Goal: Information Seeking & Learning: Learn about a topic

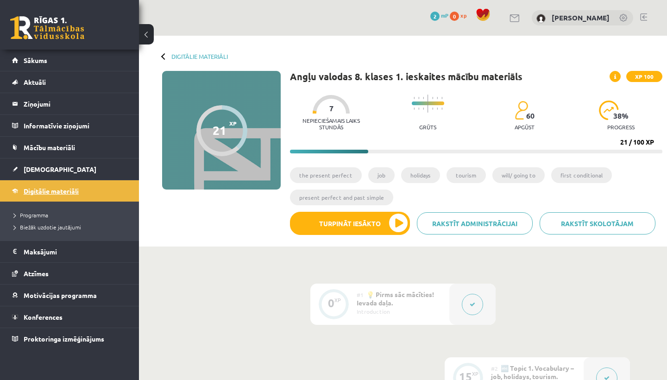
click at [60, 194] on span "Digitālie materiāli" at bounding box center [51, 191] width 55 height 8
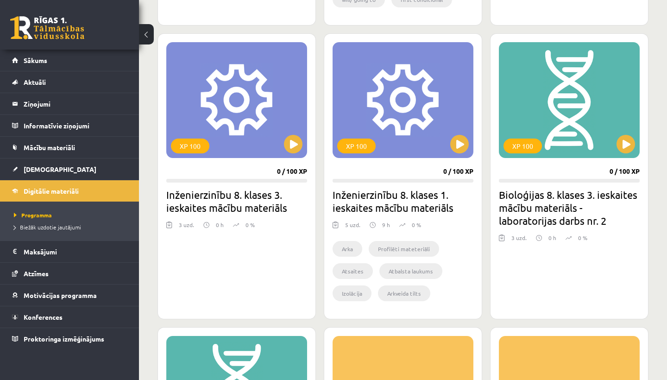
scroll to position [529, 0]
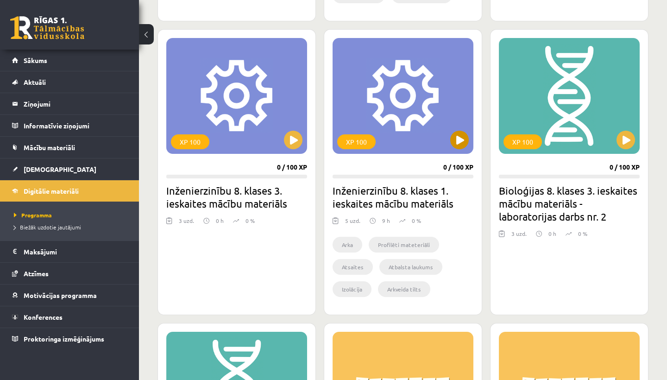
click at [460, 139] on button at bounding box center [459, 140] width 19 height 19
click at [421, 109] on div "XP 100" at bounding box center [403, 96] width 141 height 116
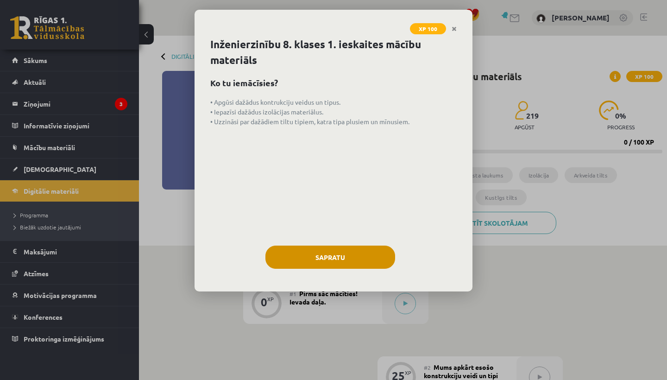
click at [325, 256] on button "Sapratu" at bounding box center [331, 257] width 130 height 23
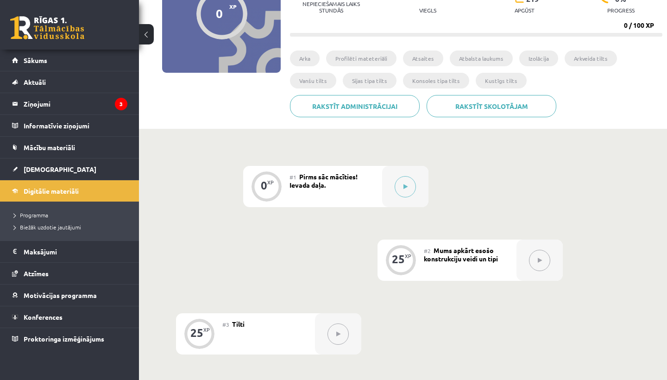
scroll to position [119, 0]
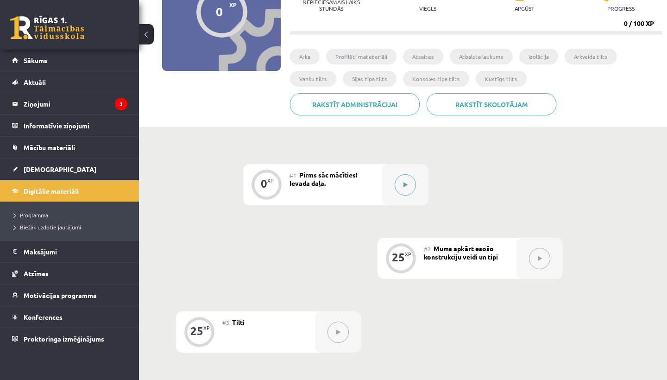
click at [404, 181] on button at bounding box center [405, 184] width 21 height 21
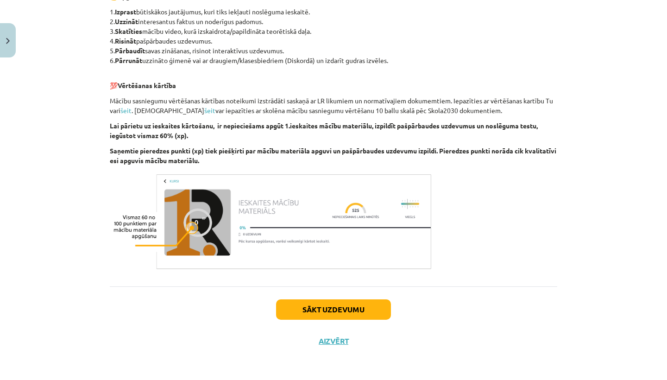
scroll to position [467, 0]
click at [336, 311] on button "Sākt uzdevumu" at bounding box center [333, 309] width 115 height 20
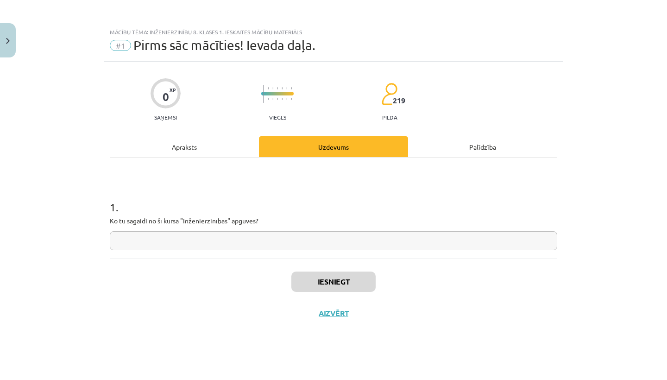
click at [118, 241] on input "text" at bounding box center [334, 240] width 448 height 19
type input "*"
click at [119, 241] on input "text" at bounding box center [334, 240] width 448 height 19
type input "**********"
click at [316, 284] on button "Iesniegt" at bounding box center [334, 282] width 84 height 20
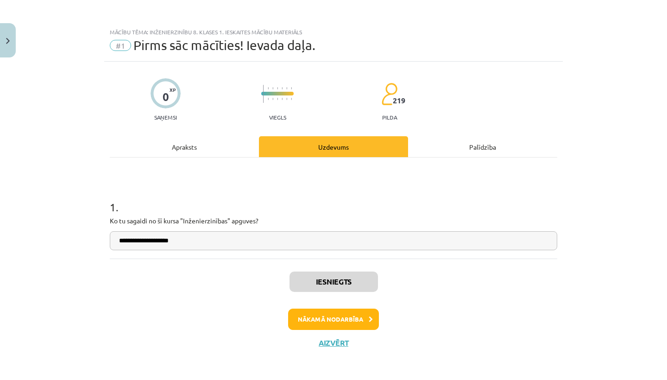
click at [347, 320] on button "Nākamā nodarbība" at bounding box center [333, 319] width 91 height 21
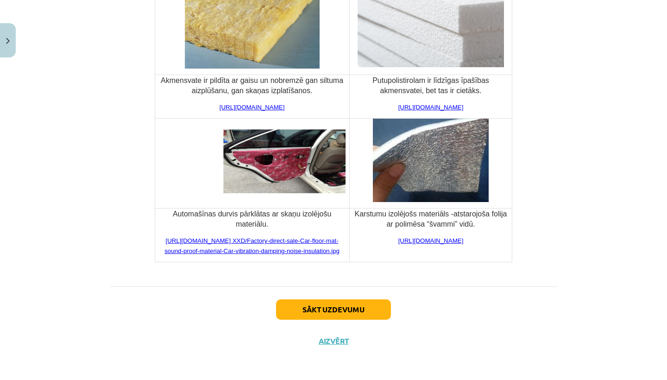
scroll to position [3474, 0]
click at [303, 311] on button "Sākt uzdevumu" at bounding box center [333, 309] width 115 height 20
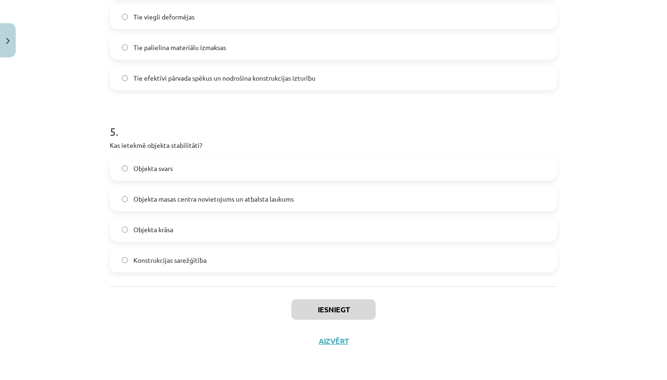
scroll to position [23, 0]
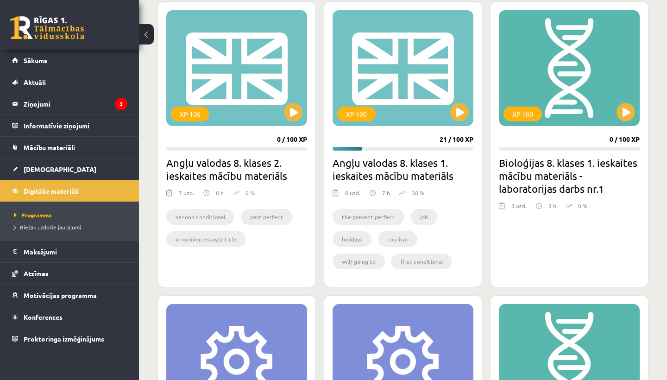
scroll to position [274, 0]
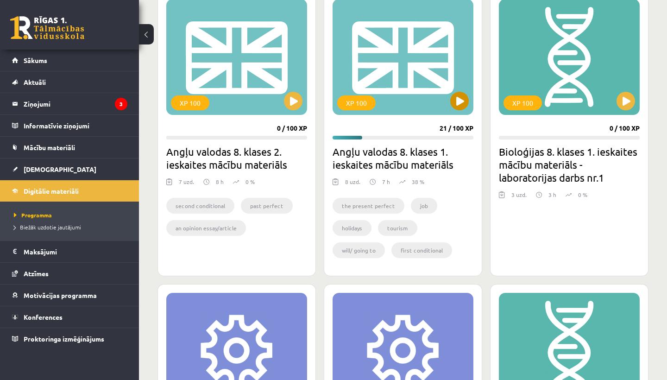
click at [464, 103] on button at bounding box center [459, 101] width 19 height 19
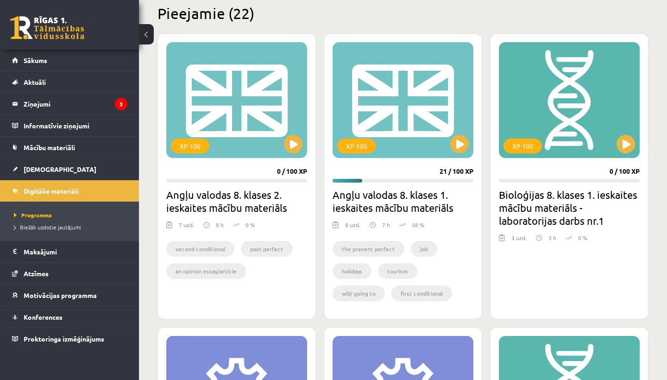
scroll to position [228, 0]
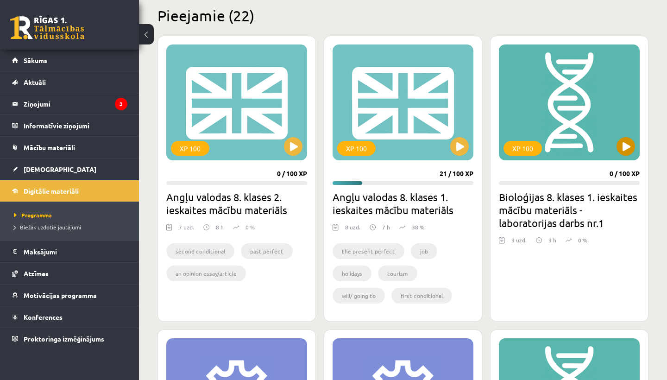
click at [628, 144] on button at bounding box center [626, 146] width 19 height 19
click at [552, 145] on div "XP 100" at bounding box center [569, 102] width 141 height 116
click at [525, 145] on div "XP 100" at bounding box center [523, 148] width 38 height 15
drag, startPoint x: 589, startPoint y: 2, endPoint x: 649, endPoint y: 45, distance: 73.7
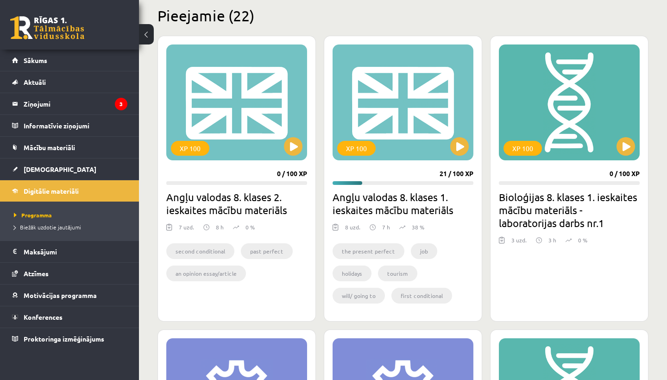
click at [571, 134] on div "XP 100" at bounding box center [569, 102] width 141 height 116
click at [571, 133] on div "XP 100" at bounding box center [569, 102] width 141 height 116
click at [517, 147] on div "XP 100" at bounding box center [523, 148] width 38 height 15
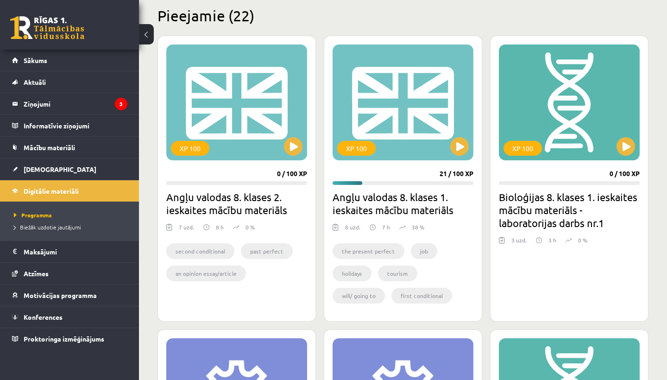
click at [597, 271] on div "XP 100 0 / 100 XP Bioloģijas 8. klases 1. ieskaites mācību materiāls - laborato…" at bounding box center [569, 179] width 159 height 286
click at [597, 274] on div "XP 100 0 / 100 XP Bioloģijas 8. klases 1. ieskaites mācību materiāls - laborato…" at bounding box center [569, 179] width 159 height 286
click at [544, 264] on div "XP 100 0 / 100 XP Bioloģijas 8. klases 1. ieskaites mācību materiāls - laborato…" at bounding box center [569, 179] width 159 height 286
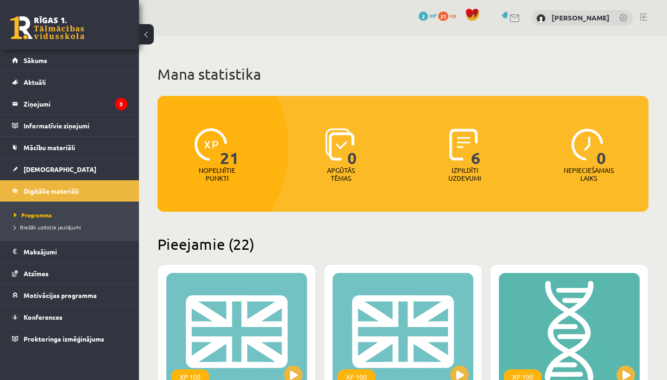
scroll to position [0, 0]
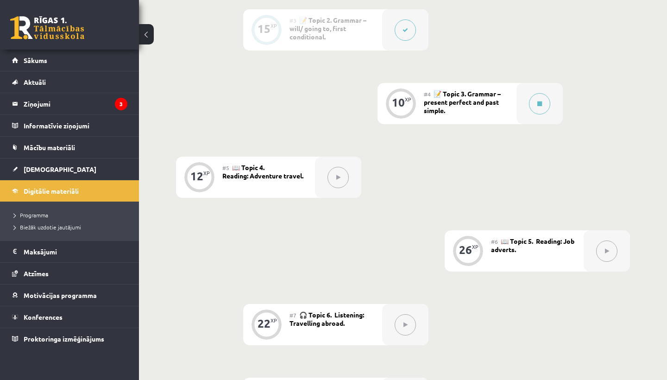
scroll to position [421, 0]
click at [539, 103] on icon at bounding box center [540, 105] width 5 height 6
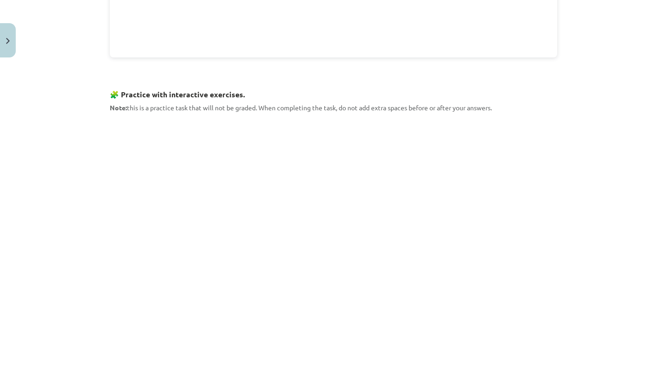
scroll to position [809, 0]
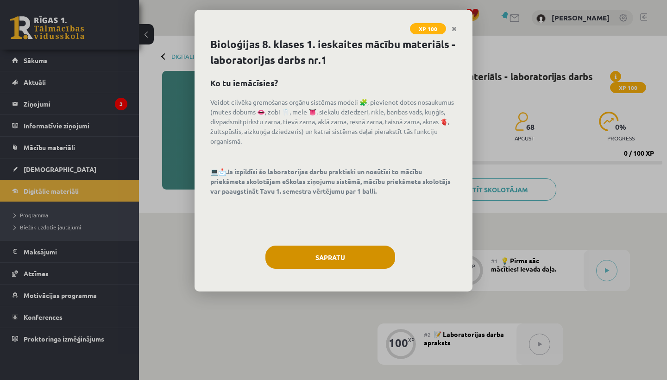
click at [313, 255] on button "Sapratu" at bounding box center [331, 257] width 130 height 23
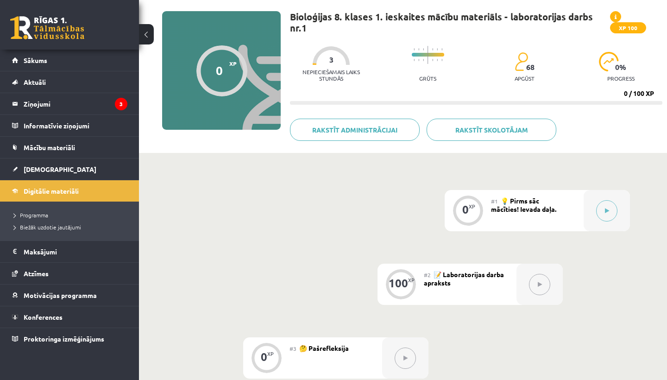
scroll to position [64, 0]
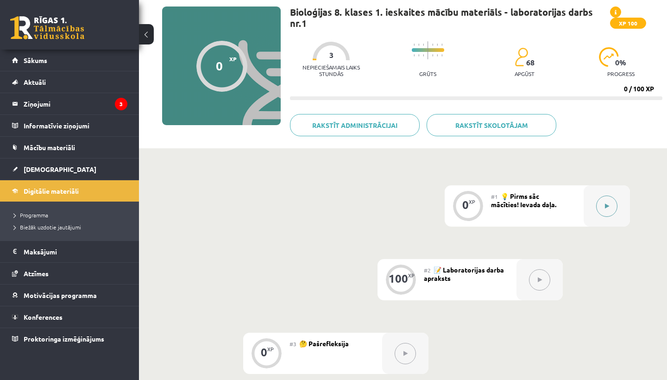
click at [609, 207] on button at bounding box center [606, 206] width 21 height 21
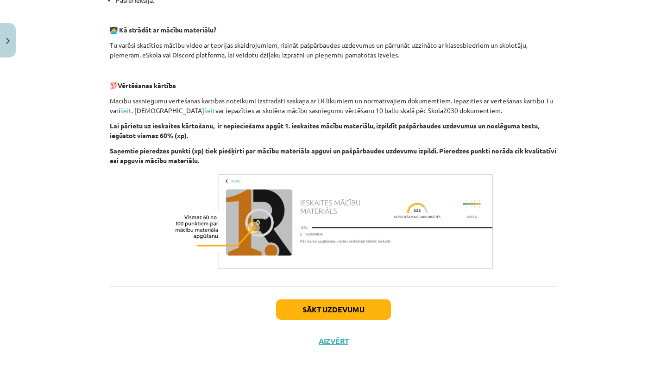
scroll to position [262, 0]
click at [320, 305] on button "Sākt uzdevumu" at bounding box center [333, 309] width 115 height 20
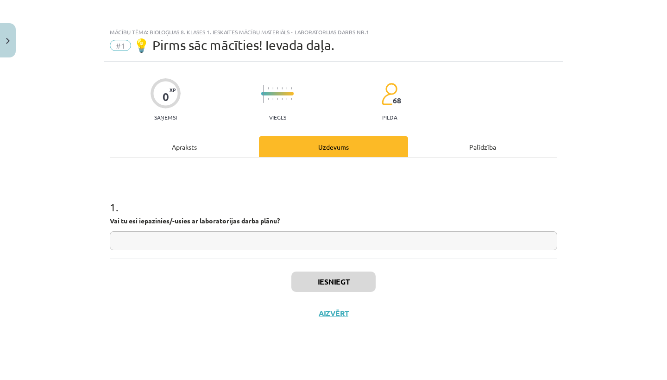
click at [329, 309] on button "Aizvērt" at bounding box center [333, 313] width 35 height 9
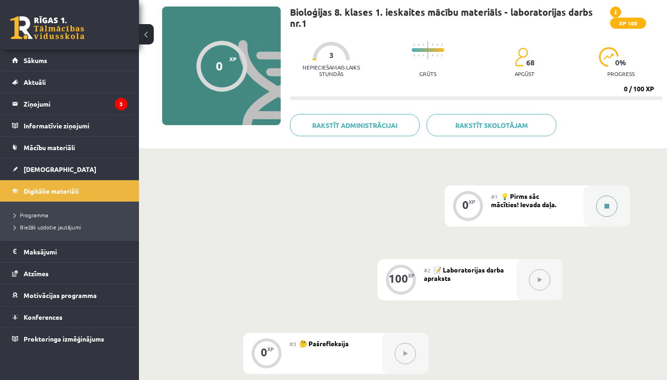
click at [608, 202] on button at bounding box center [606, 206] width 21 height 21
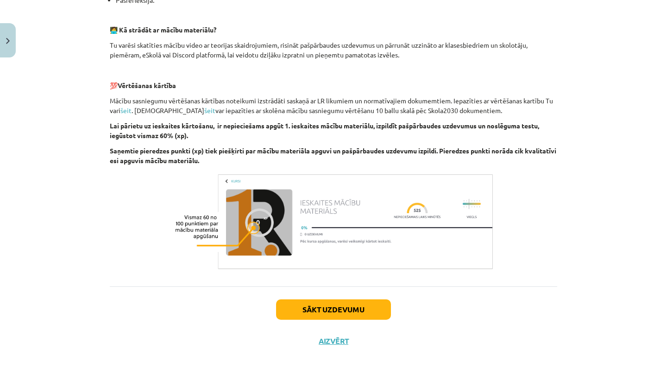
click at [321, 307] on button "Sākt uzdevumu" at bounding box center [333, 309] width 115 height 20
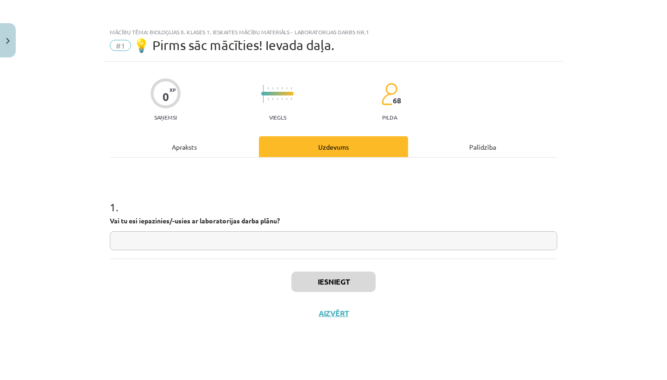
scroll to position [0, 0]
click at [117, 241] on input "text" at bounding box center [334, 240] width 448 height 19
type input "**"
click at [303, 286] on button "Iesniegt" at bounding box center [334, 282] width 84 height 20
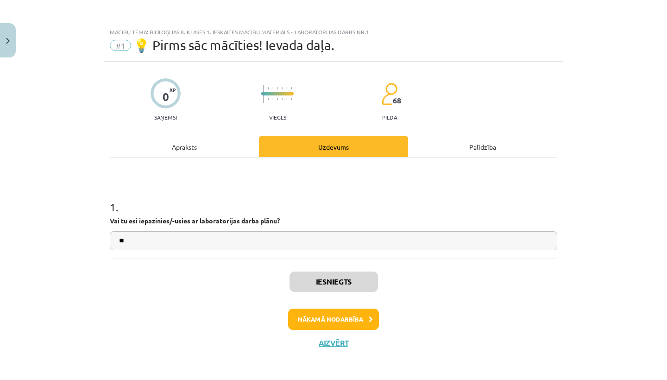
click at [312, 318] on button "Nākamā nodarbība" at bounding box center [333, 319] width 91 height 21
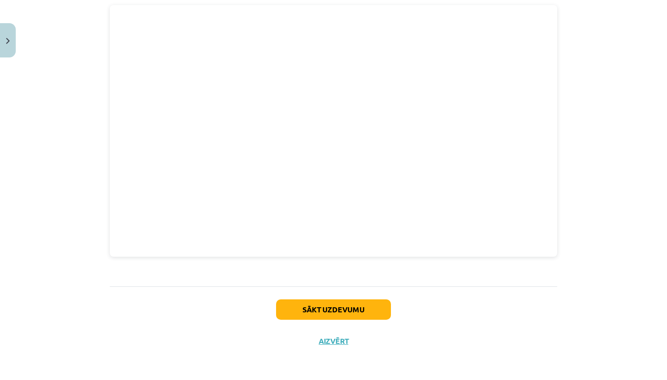
scroll to position [444, 0]
click at [339, 309] on button "Sākt uzdevumu" at bounding box center [333, 309] width 115 height 20
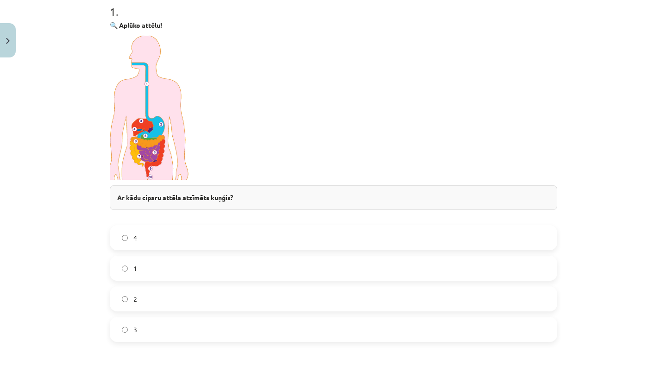
scroll to position [186, 0]
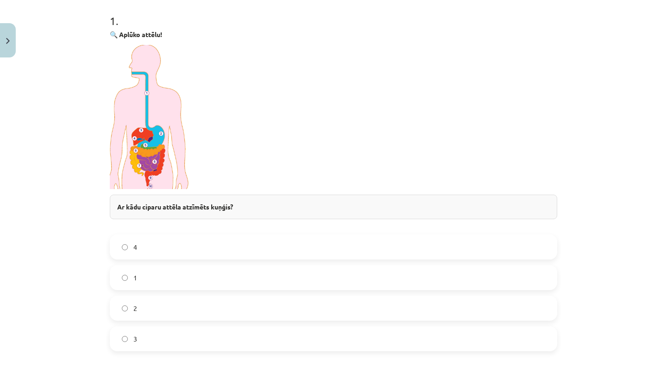
click at [237, 136] on p at bounding box center [334, 117] width 448 height 144
click at [124, 311] on label "2" at bounding box center [334, 308] width 446 height 23
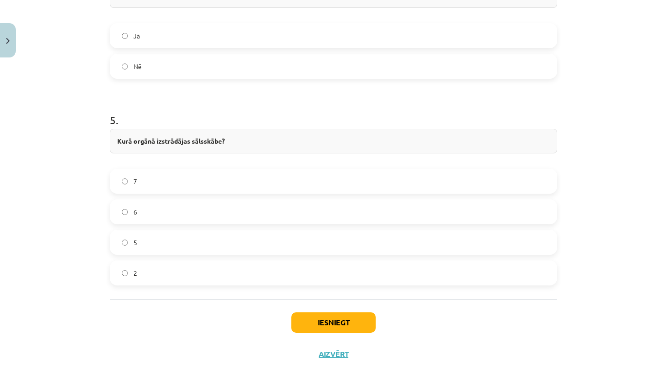
scroll to position [1017, 0]
click at [224, 148] on div "Kurā orgānā izstrādājas sālsskābe?" at bounding box center [334, 141] width 448 height 25
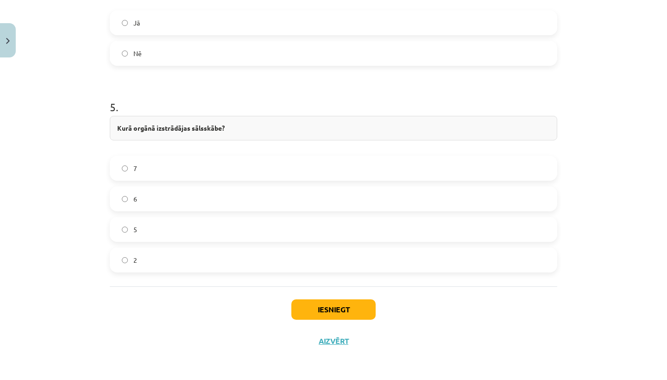
scroll to position [1032, 0]
click at [302, 306] on button "Iesniegt" at bounding box center [334, 309] width 84 height 20
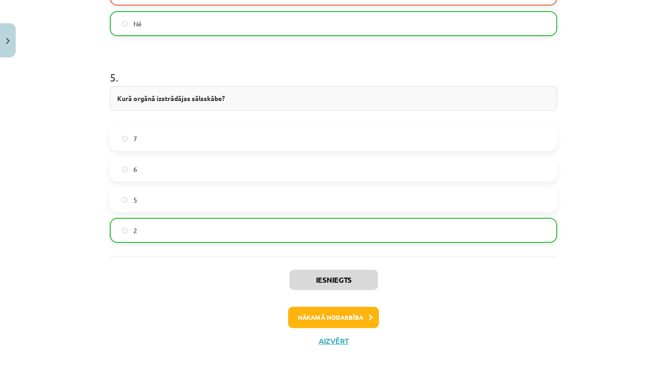
scroll to position [1061, 0]
click at [345, 319] on button "Nākamā nodarbība" at bounding box center [333, 317] width 91 height 21
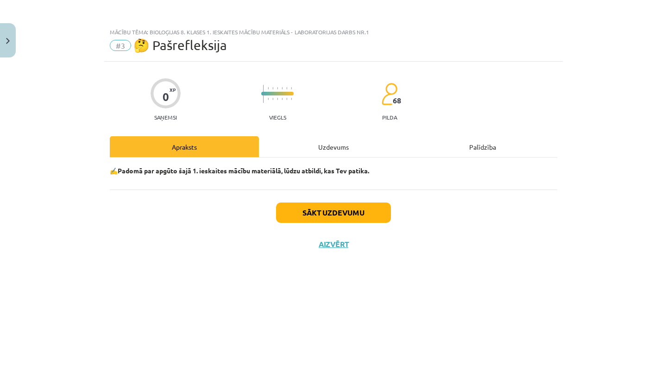
scroll to position [0, 0]
click at [345, 216] on button "Sākt uzdevumu" at bounding box center [333, 213] width 115 height 20
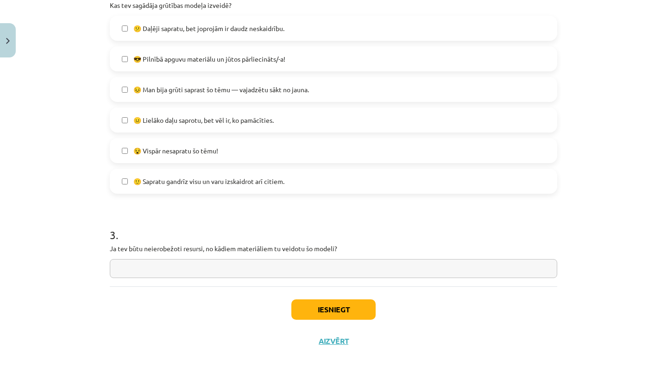
scroll to position [338, 0]
click at [154, 269] on input "text" at bounding box center [334, 268] width 448 height 19
click at [314, 305] on button "Iesniegt" at bounding box center [334, 309] width 84 height 20
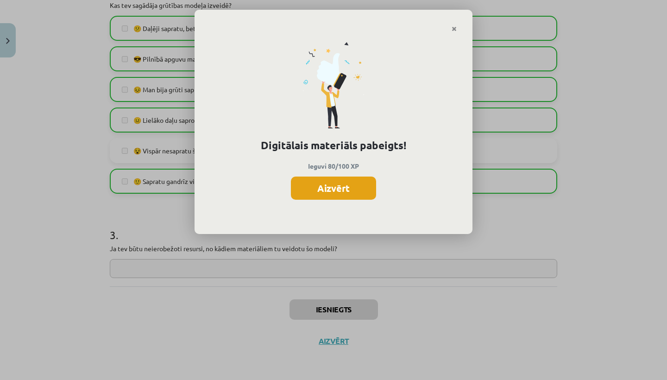
click at [335, 187] on button "Aizvērt" at bounding box center [333, 188] width 85 height 23
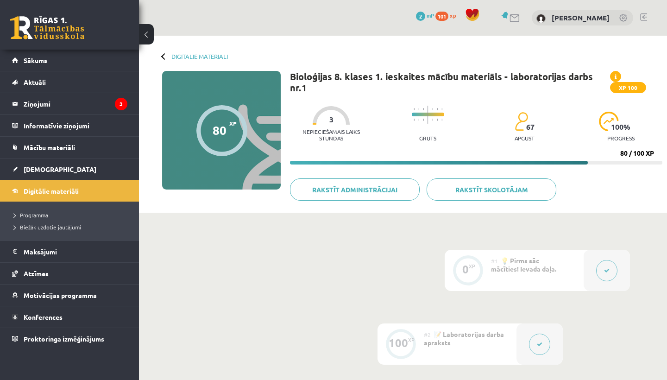
click at [161, 52] on div "Digitālie materiāli 80 XP XP 100 80 / 100 XP Bioloģijas 8. klases 1. ieskaites …" at bounding box center [403, 124] width 528 height 177
click at [162, 54] on div "Digitālie materiāli 80 XP XP 100 80 / 100 XP Bioloģijas 8. klases 1. ieskaites …" at bounding box center [403, 124] width 528 height 177
click at [162, 51] on div "Digitālie materiāli 80 XP XP 100 80 / 100 XP Bioloģijas 8. klases 1. ieskaites …" at bounding box center [403, 124] width 528 height 177
click at [165, 57] on div at bounding box center [164, 56] width 6 height 6
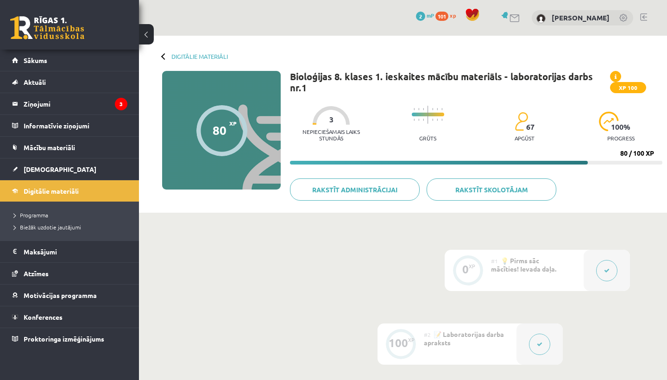
click at [162, 55] on div "Digitālie materiāli" at bounding box center [195, 56] width 66 height 7
